Goal: Information Seeking & Learning: Compare options

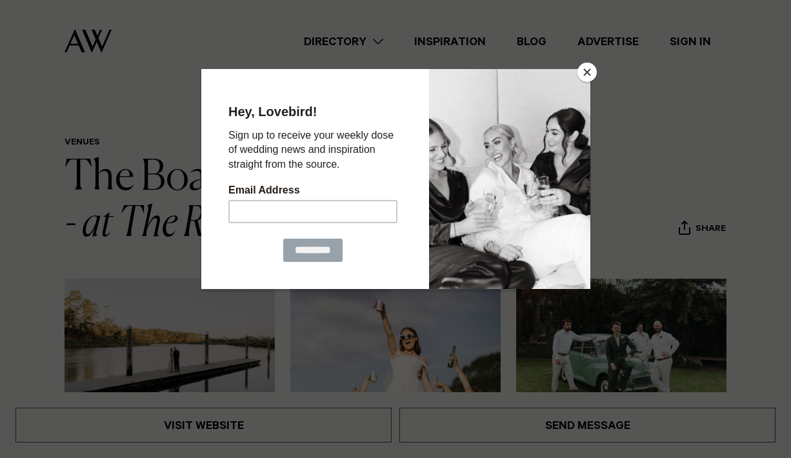
click at [585, 79] on button "Close" at bounding box center [586, 72] width 19 height 19
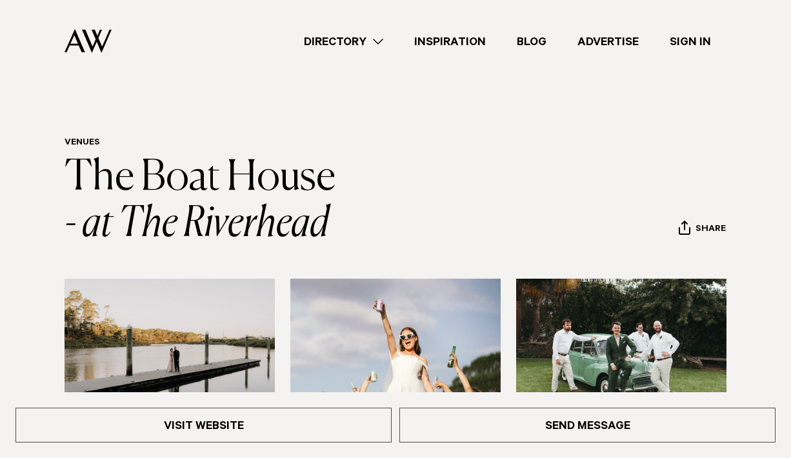
click at [374, 39] on link "Directory" at bounding box center [343, 41] width 110 height 17
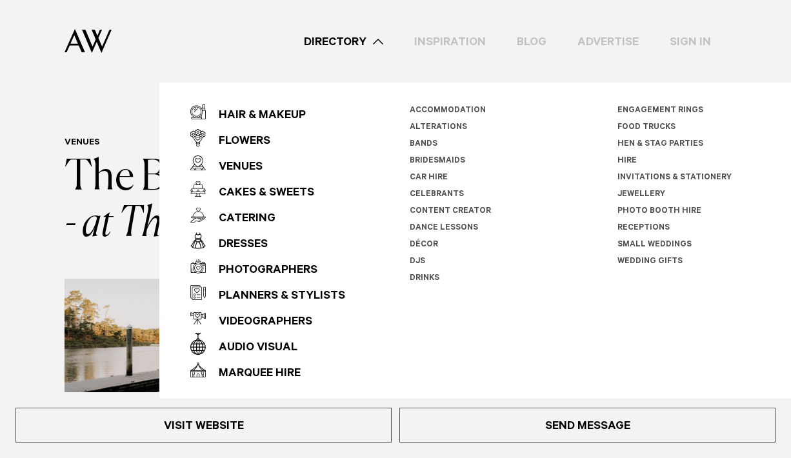
click at [461, 55] on div "Directory Hair & Makeup Flowers Venues Cakes & Sweets" at bounding box center [424, 41] width 605 height 83
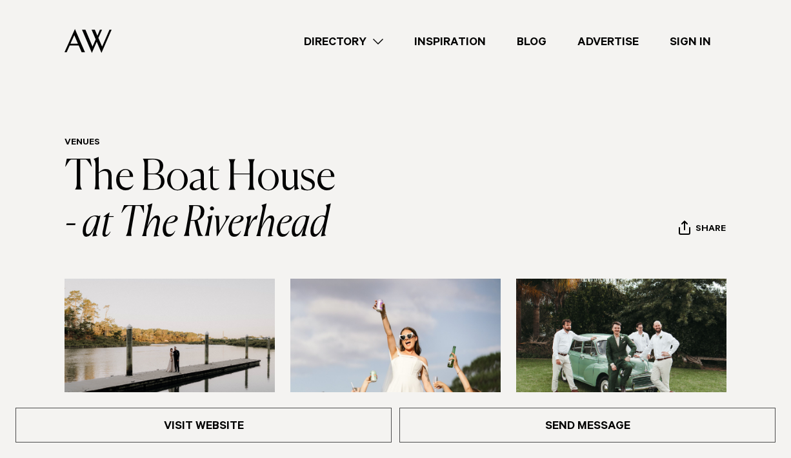
click at [97, 44] on img at bounding box center [88, 41] width 47 height 24
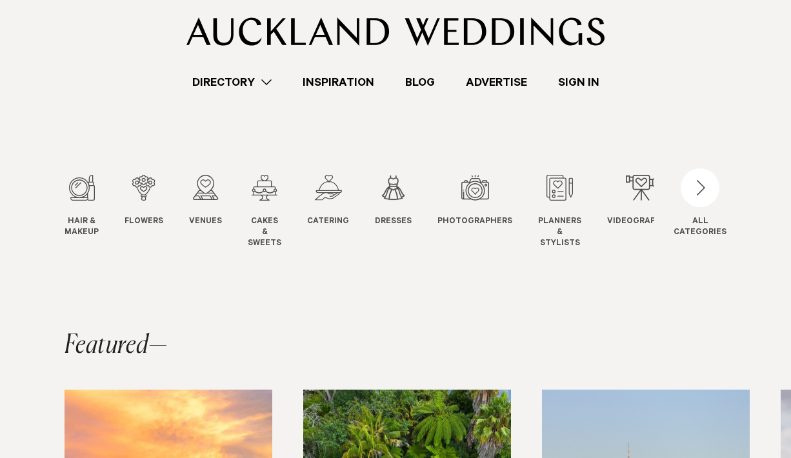
scroll to position [59, 0]
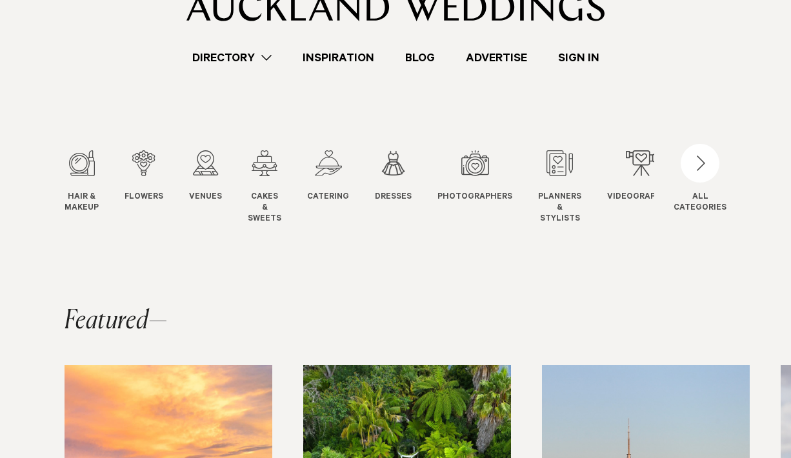
click at [255, 65] on link "Directory" at bounding box center [232, 57] width 110 height 17
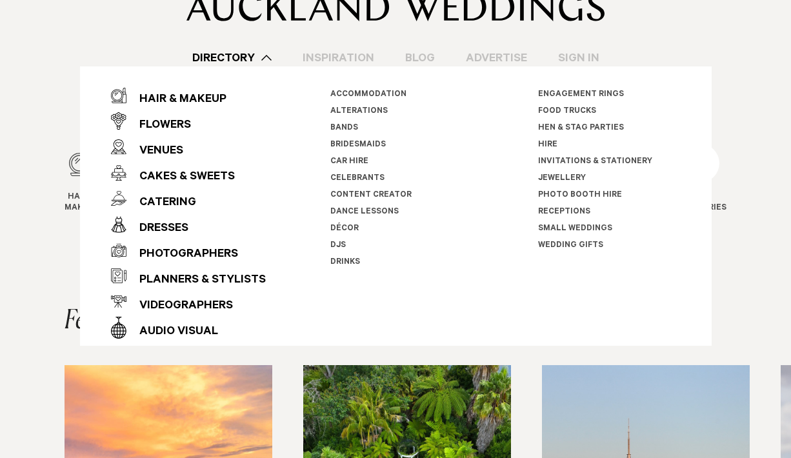
click at [85, 29] on div "Directory Hair & Makeup Flowers Venues" at bounding box center [395, 3] width 770 height 125
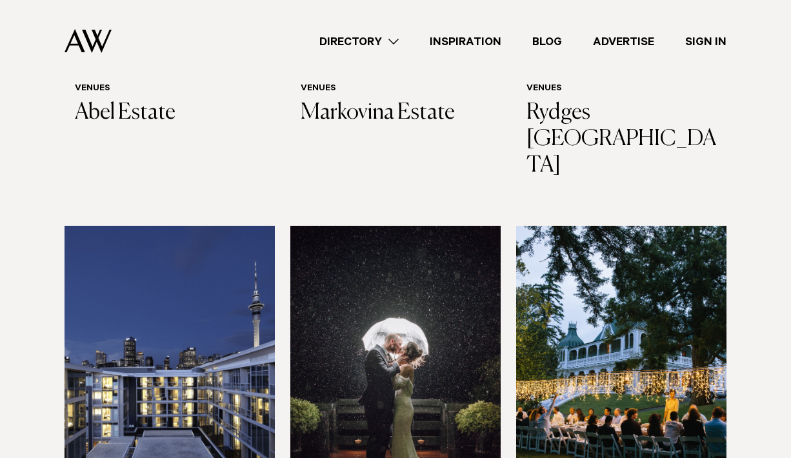
scroll to position [1237, 0]
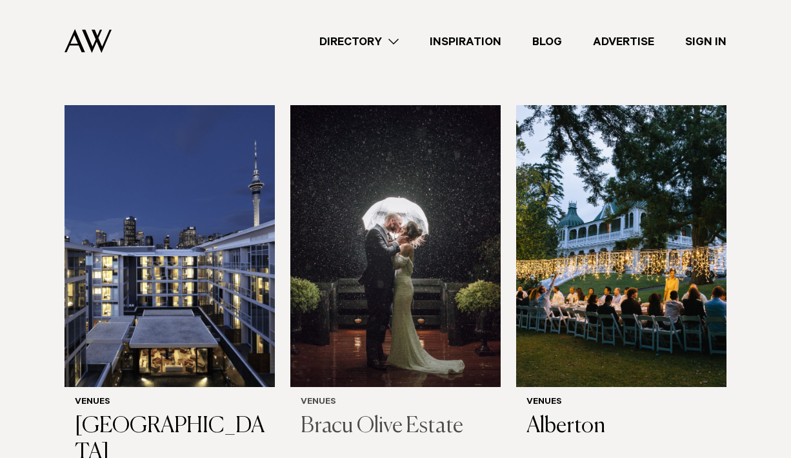
click at [390, 414] on h3 "Bracu Olive Estate" at bounding box center [396, 427] width 190 height 26
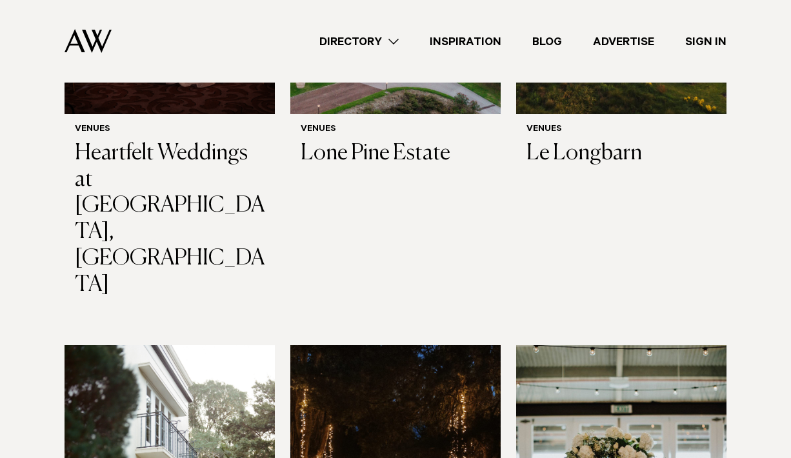
scroll to position [2817, 0]
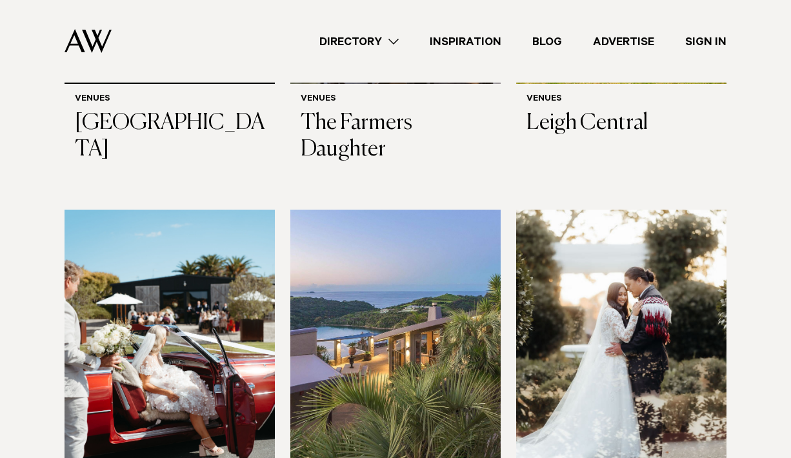
scroll to position [4099, 0]
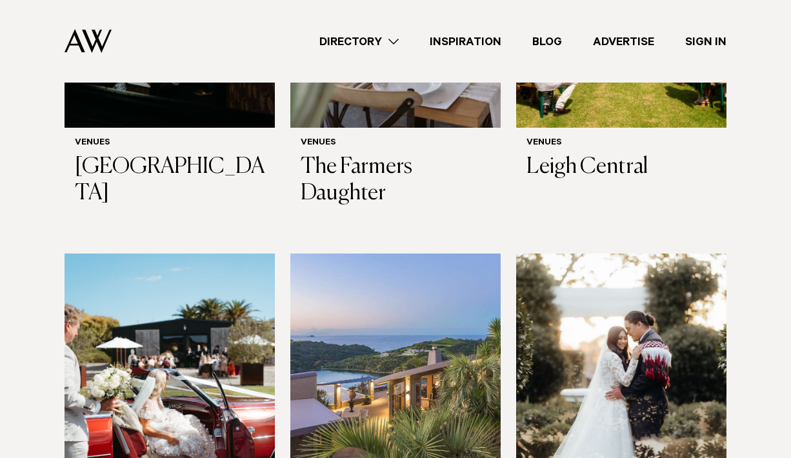
click at [569, 254] on img at bounding box center [621, 395] width 210 height 282
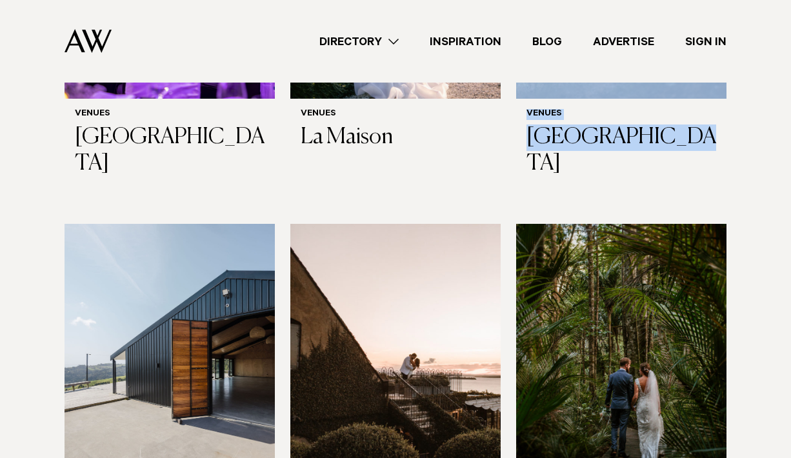
scroll to position [4946, 0]
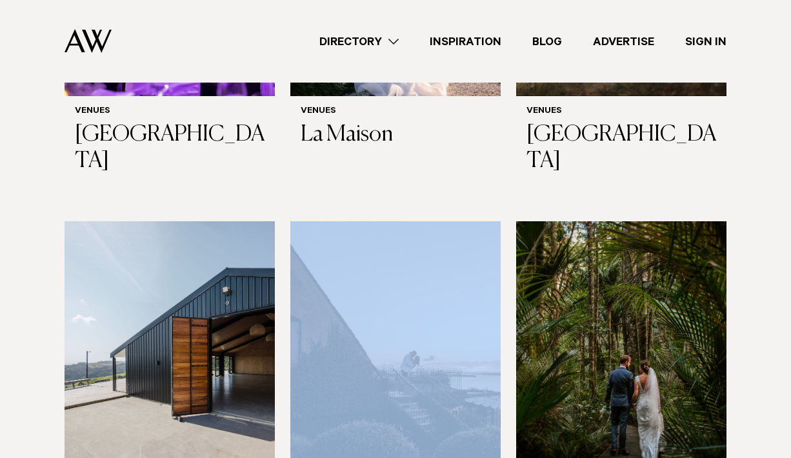
click at [640, 221] on img at bounding box center [621, 362] width 210 height 282
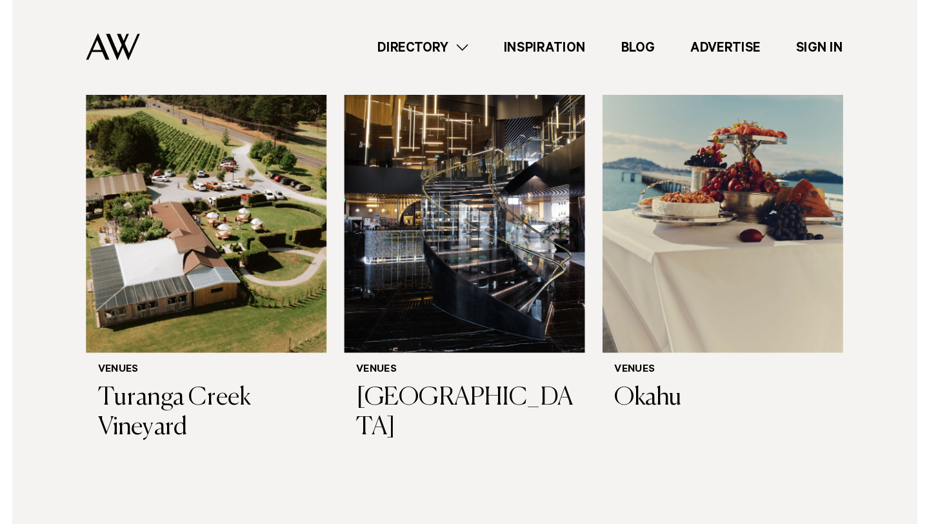
scroll to position [7216, 0]
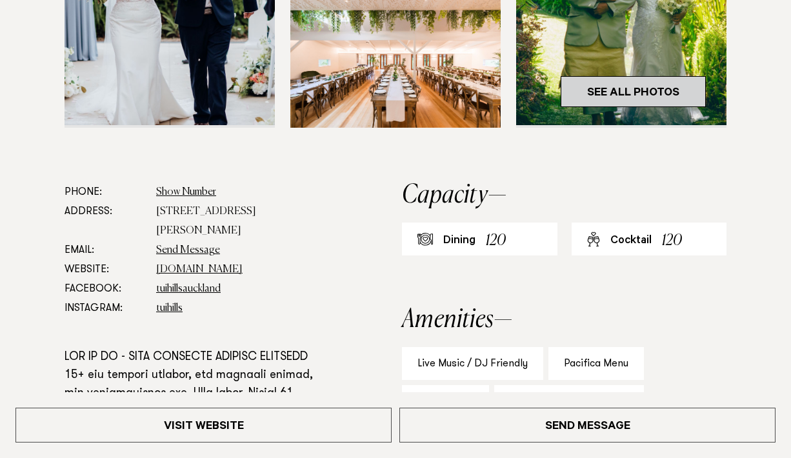
scroll to position [541, 0]
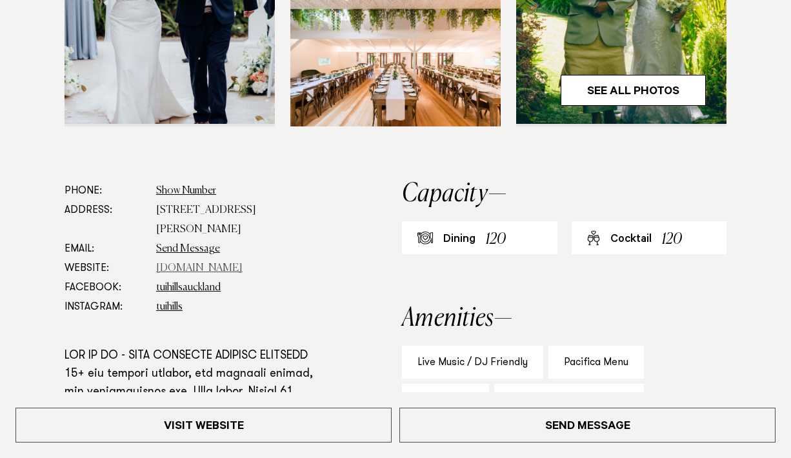
click at [179, 269] on link "tuihills.co.nz" at bounding box center [199, 268] width 86 height 10
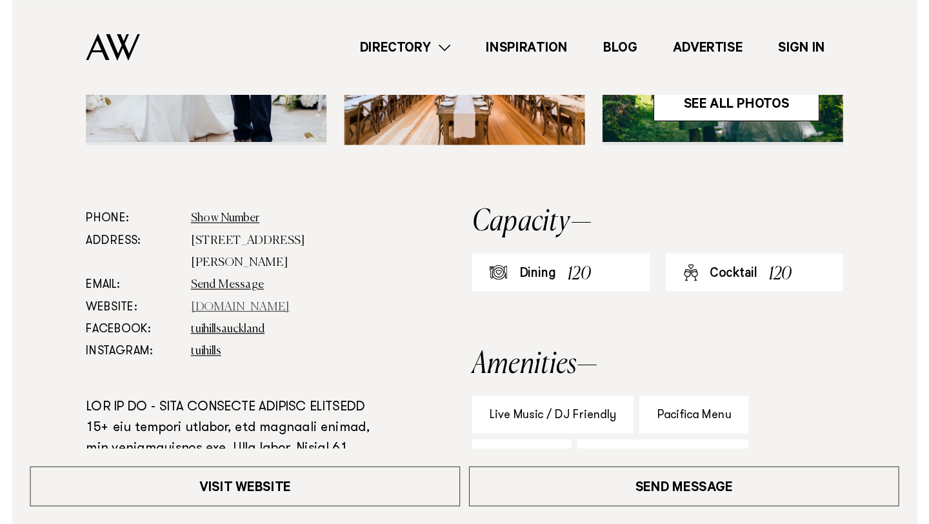
scroll to position [570, 0]
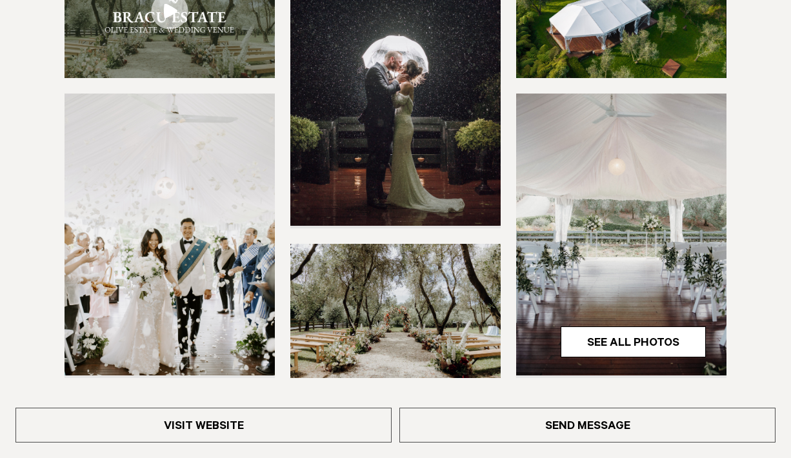
scroll to position [465, 0]
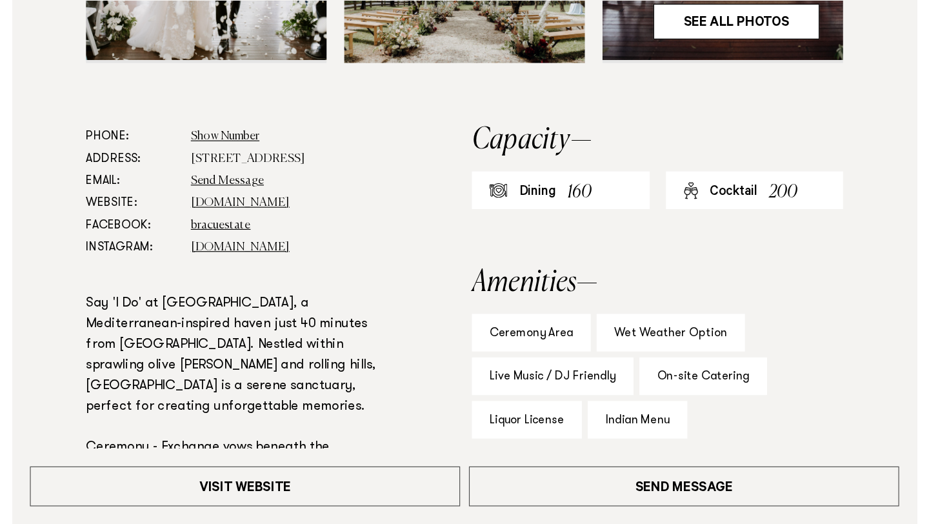
scroll to position [612, 0]
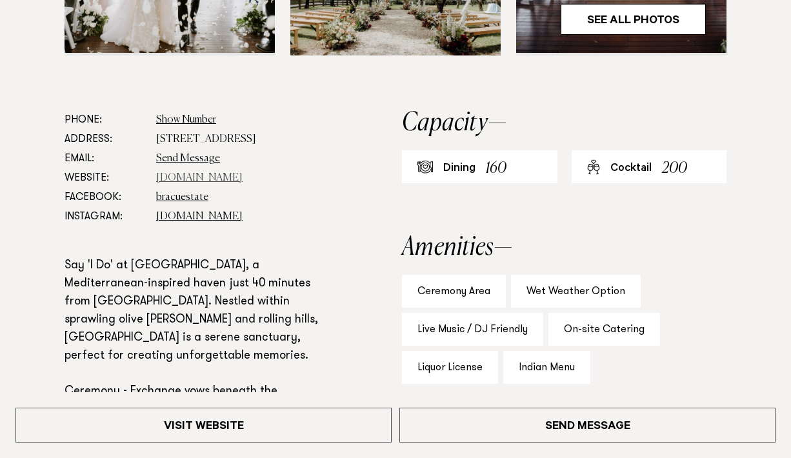
click at [175, 179] on link "bracu.co.nz" at bounding box center [199, 178] width 86 height 10
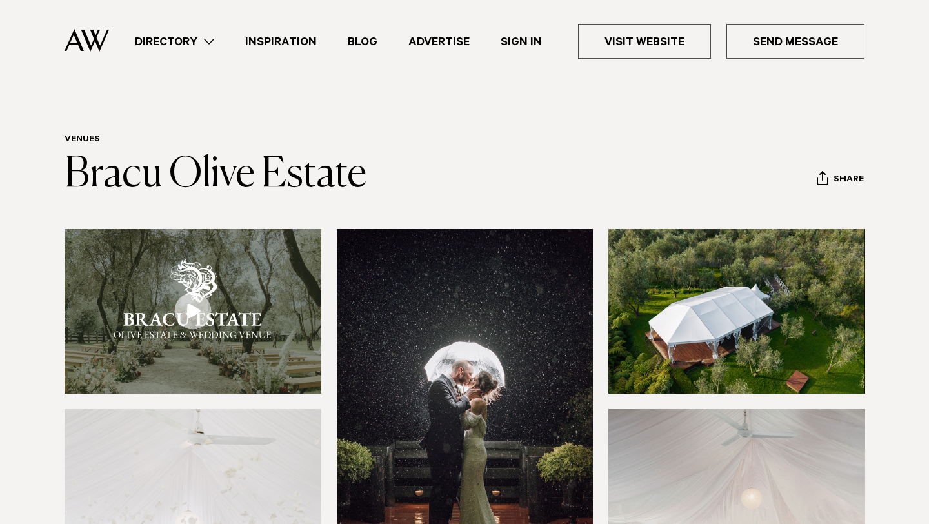
scroll to position [4, 0]
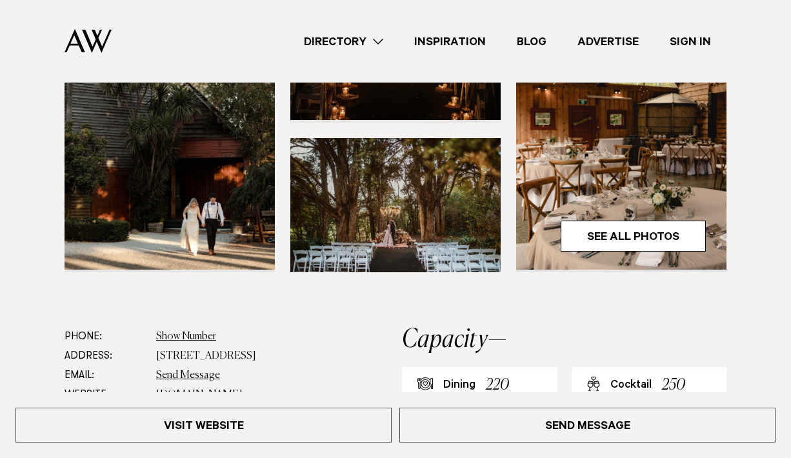
scroll to position [383, 0]
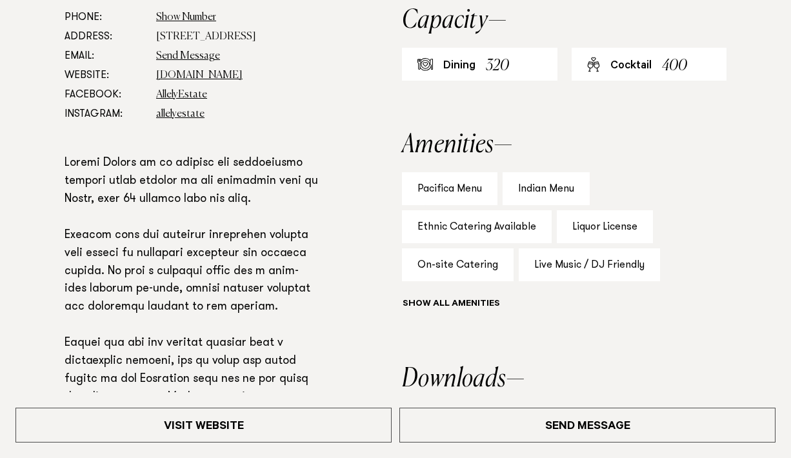
scroll to position [717, 0]
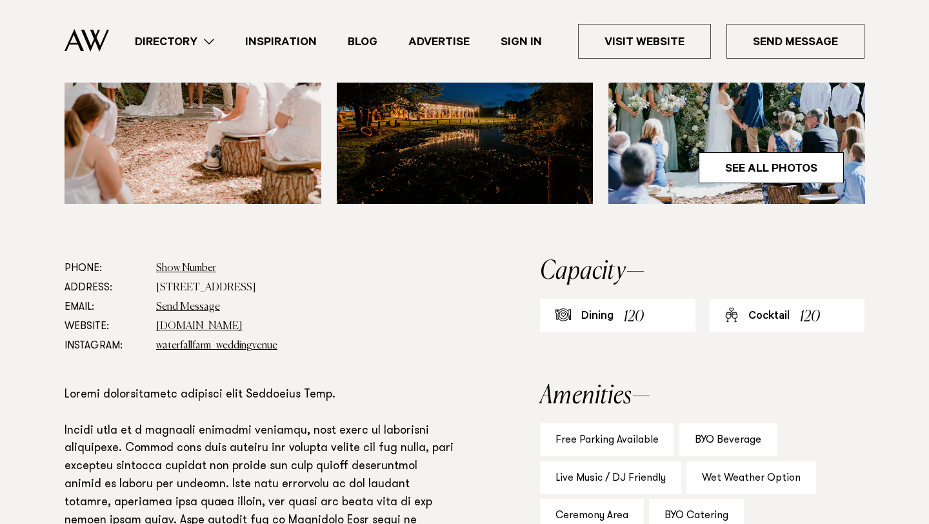
scroll to position [555, 0]
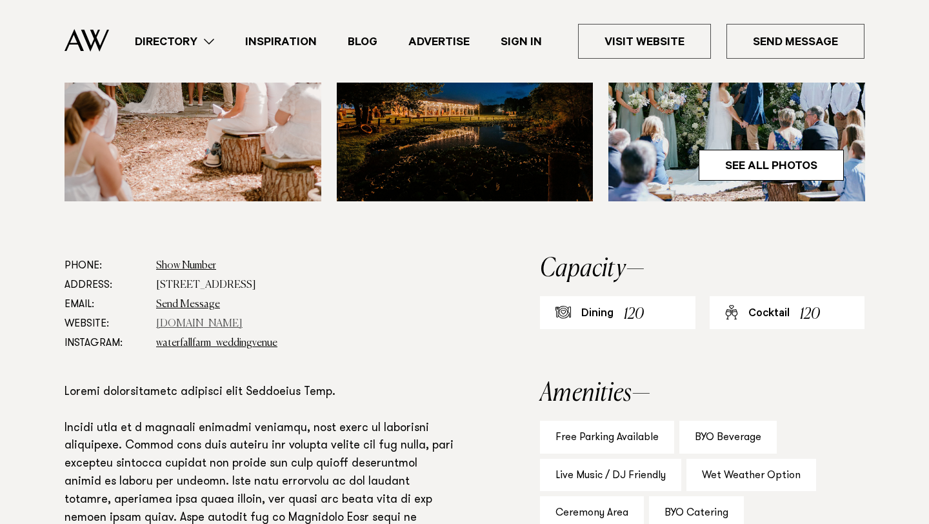
click at [176, 325] on link "[DOMAIN_NAME]" at bounding box center [199, 324] width 86 height 10
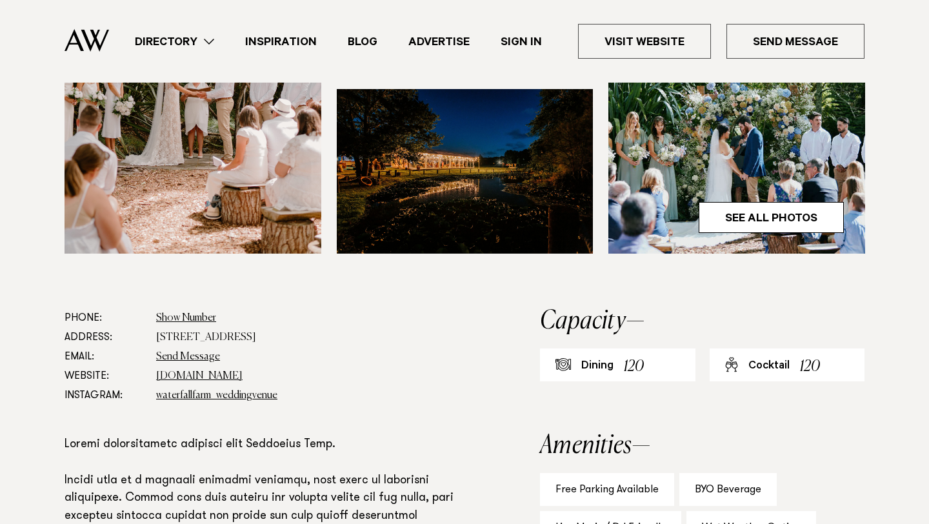
scroll to position [502, 0]
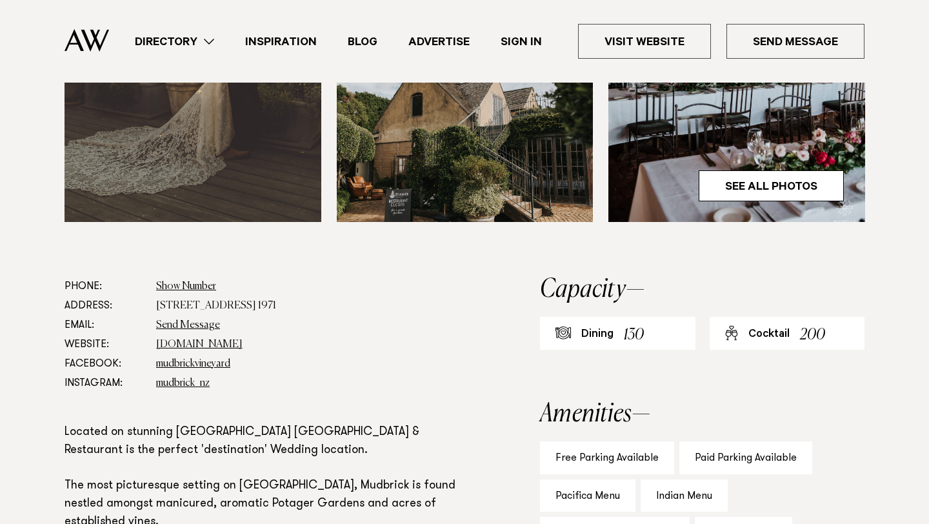
scroll to position [683, 0]
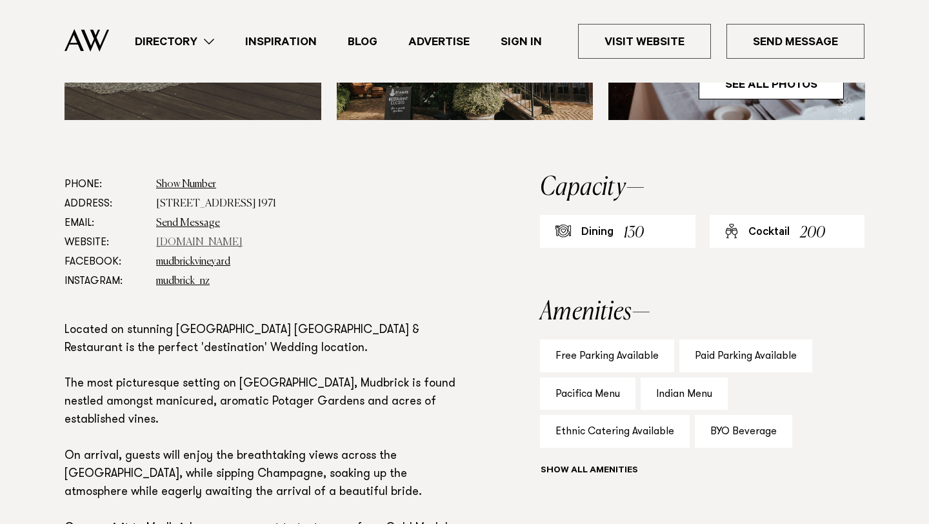
click at [189, 245] on link "[DOMAIN_NAME]" at bounding box center [199, 242] width 86 height 10
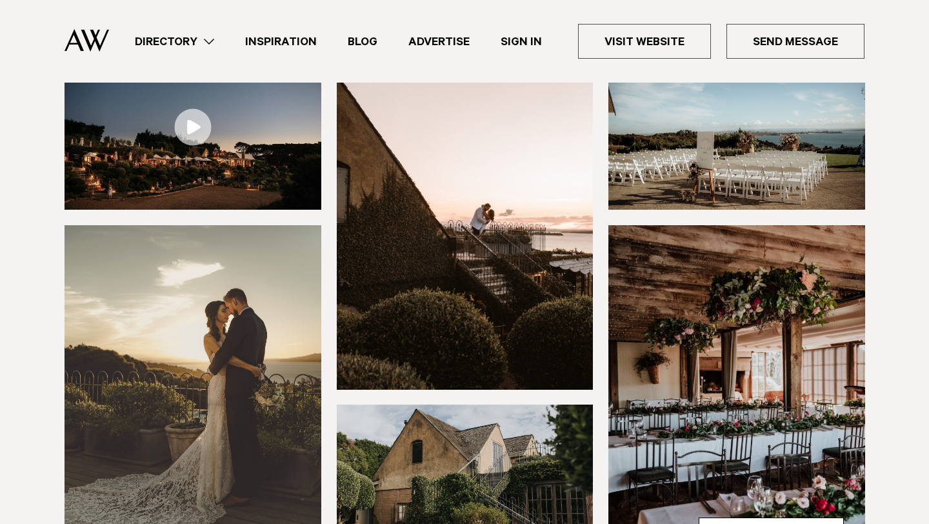
scroll to position [210, 0]
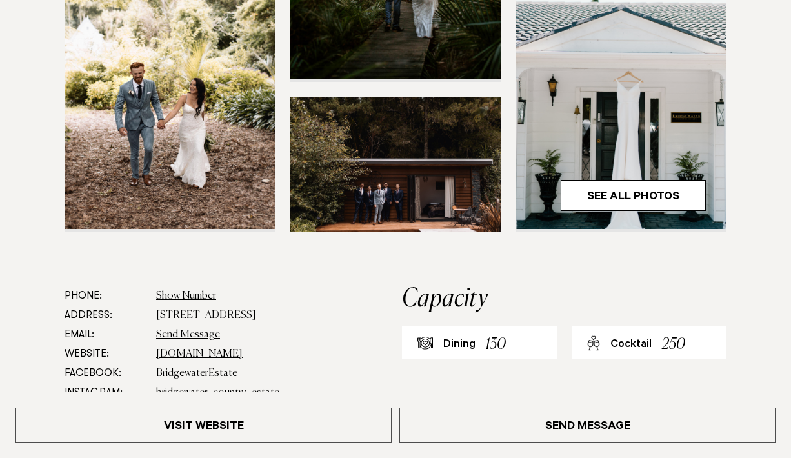
scroll to position [444, 0]
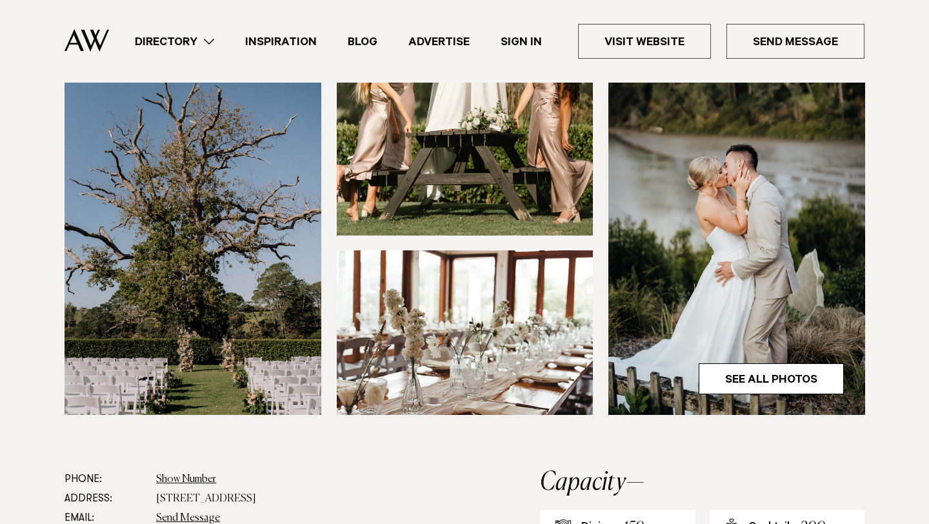
scroll to position [392, 0]
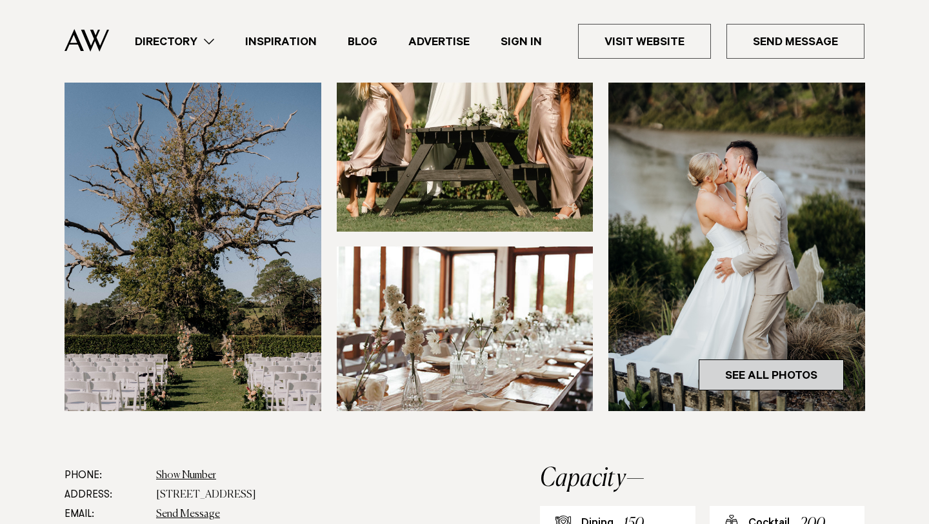
click at [773, 379] on link "See All Photos" at bounding box center [771, 374] width 145 height 31
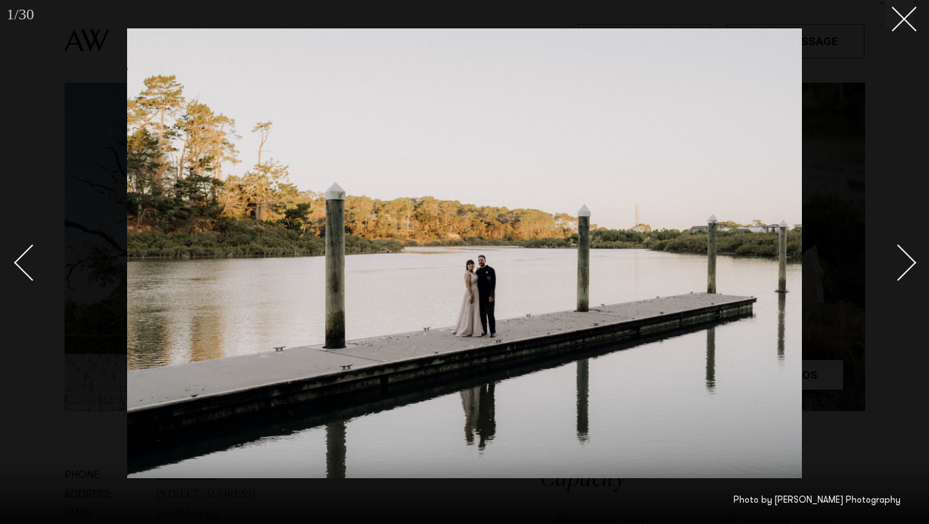
click at [899, 265] on div "Next slide" at bounding box center [898, 263] width 37 height 37
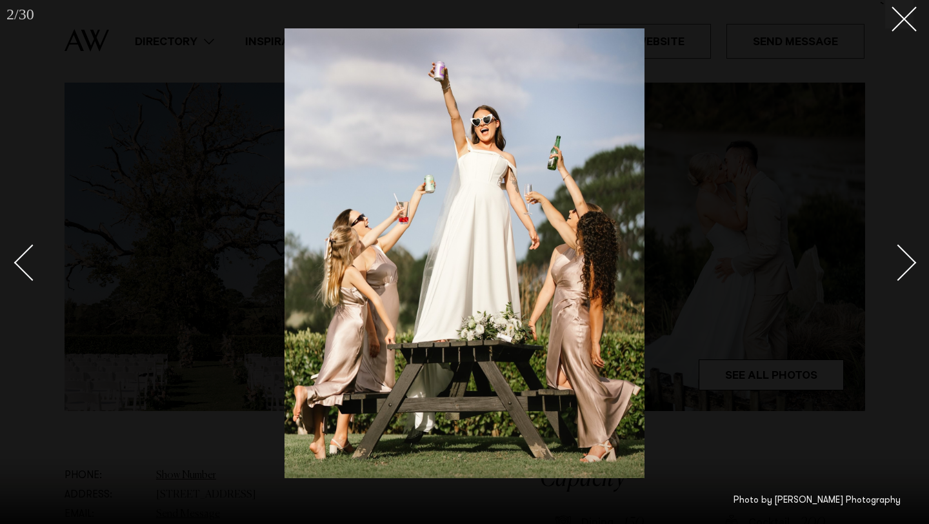
click at [899, 265] on div "Next slide" at bounding box center [898, 263] width 37 height 37
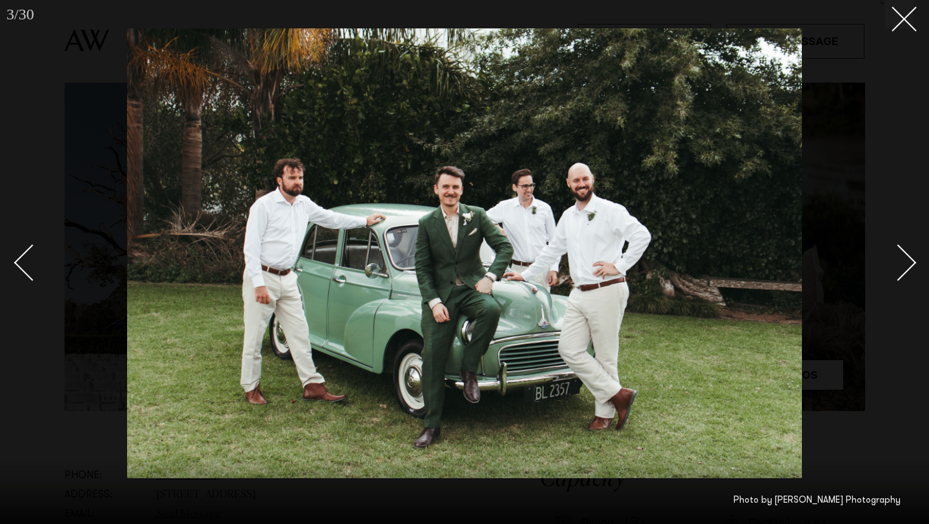
click at [899, 262] on div "Next slide" at bounding box center [898, 263] width 37 height 37
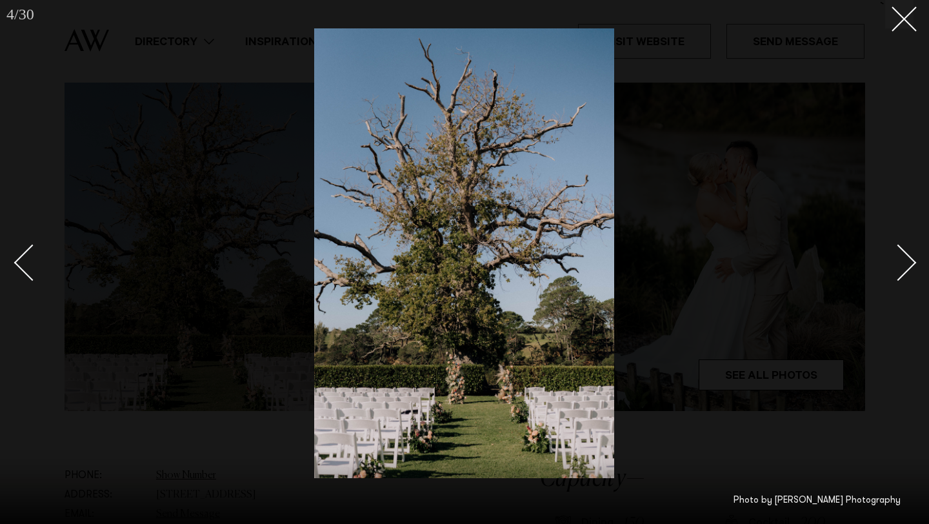
click at [897, 261] on div "Next slide" at bounding box center [898, 263] width 37 height 37
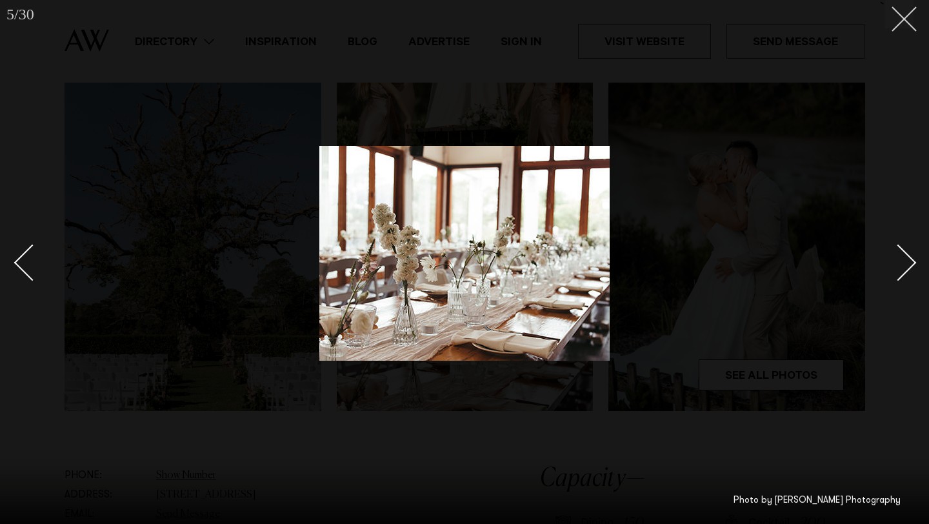
click at [901, 15] on icon at bounding box center [899, 13] width 15 height 15
